Goal: Transaction & Acquisition: Purchase product/service

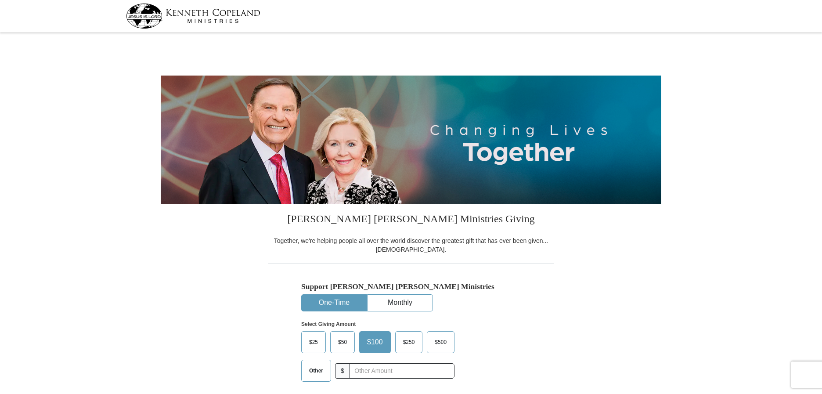
select select "TX"
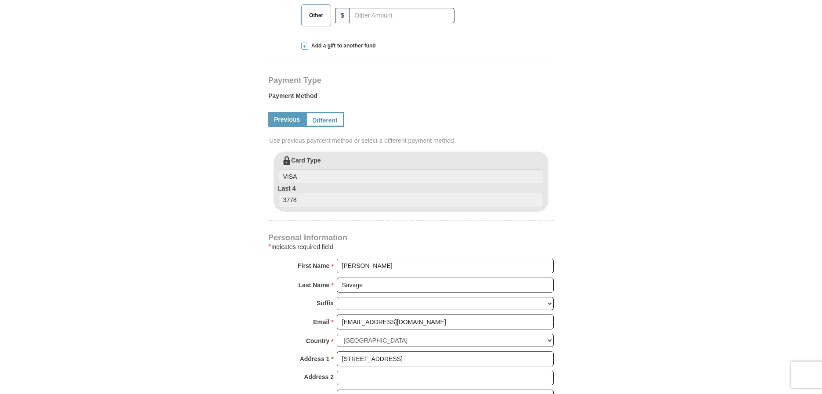
scroll to position [219, 0]
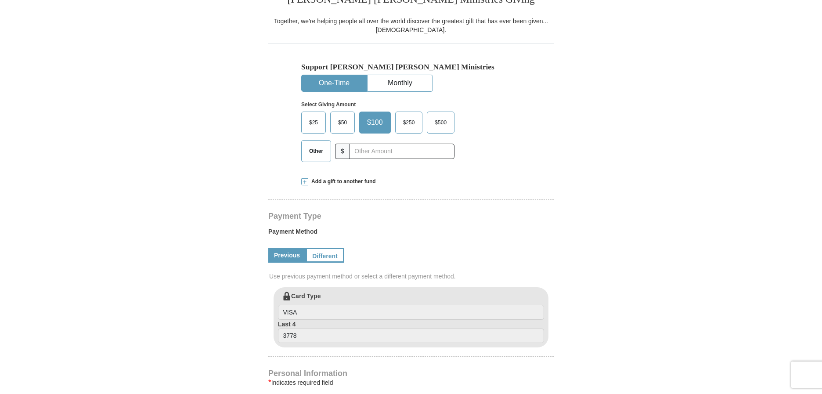
click at [323, 154] on span "Other" at bounding box center [316, 150] width 23 height 13
click at [0, 0] on input "Other" at bounding box center [0, 0] width 0 height 0
type input "120.00"
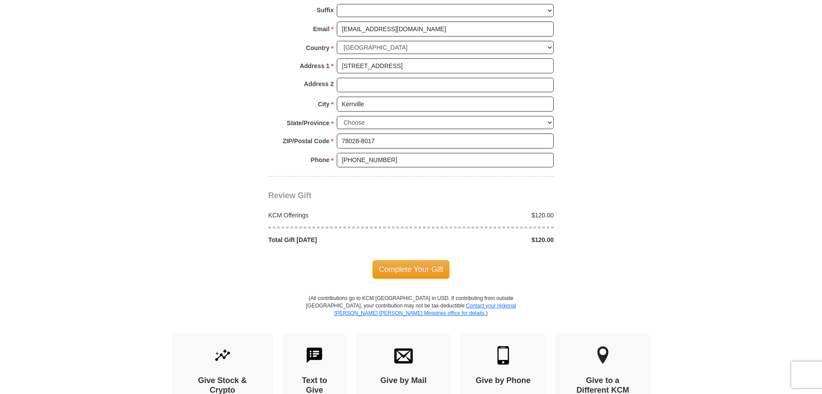
scroll to position [658, 0]
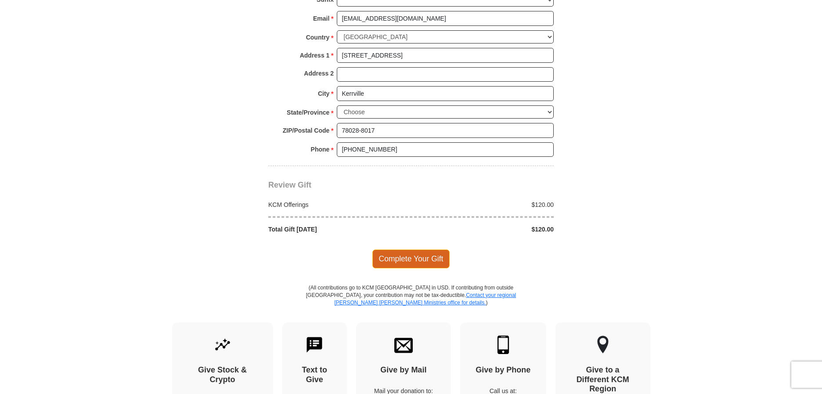
click at [408, 258] on span "Complete Your Gift" at bounding box center [411, 258] width 78 height 18
